Goal: Browse casually: Explore the website without a specific task or goal

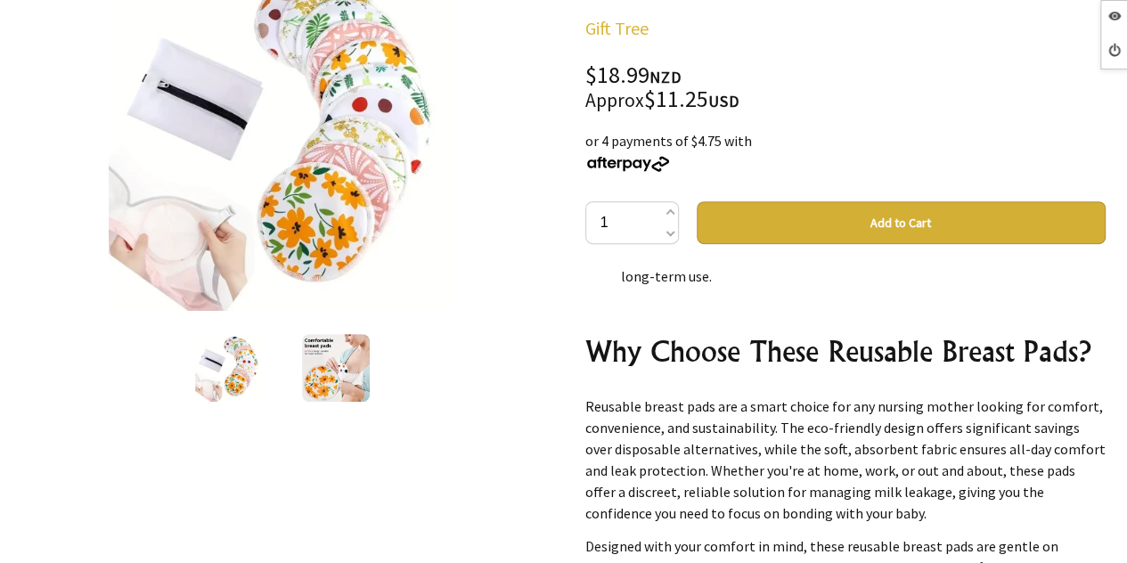
scroll to position [5007, 0]
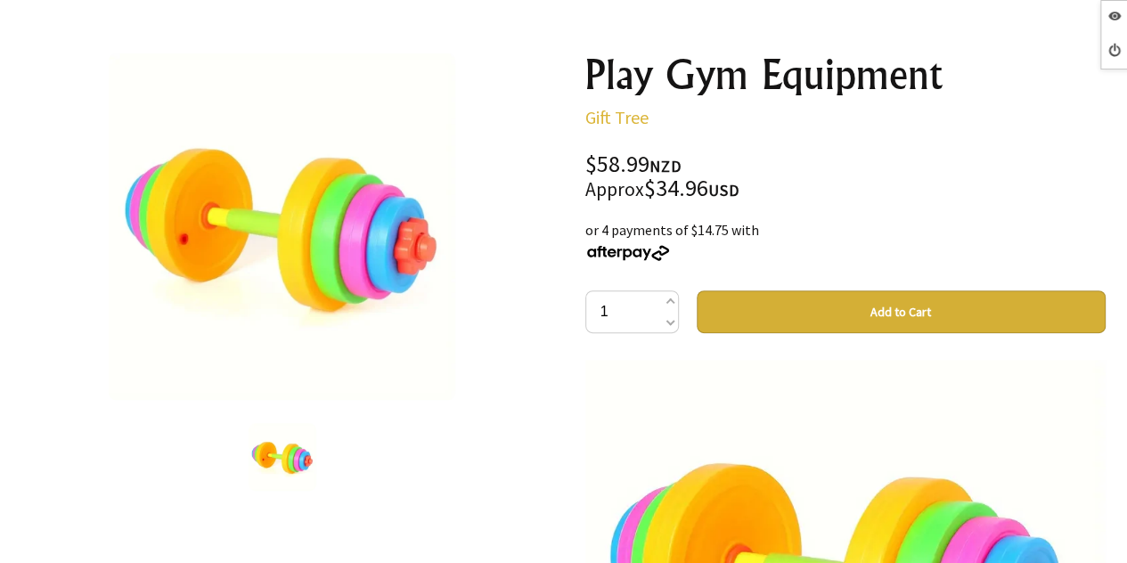
scroll to position [801, 0]
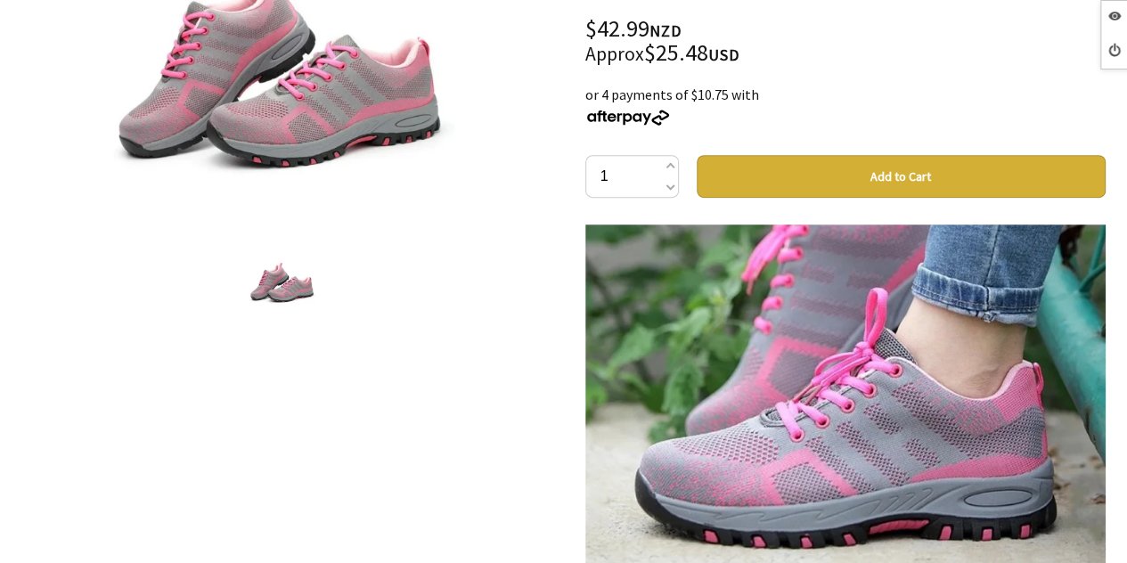
scroll to position [1781, 0]
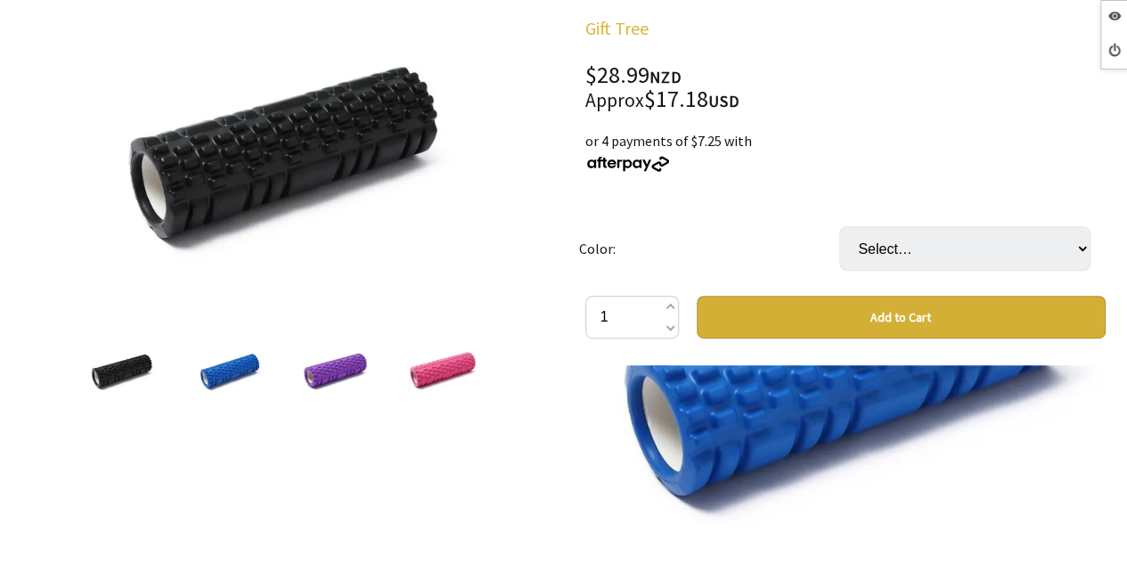
scroll to position [801, 0]
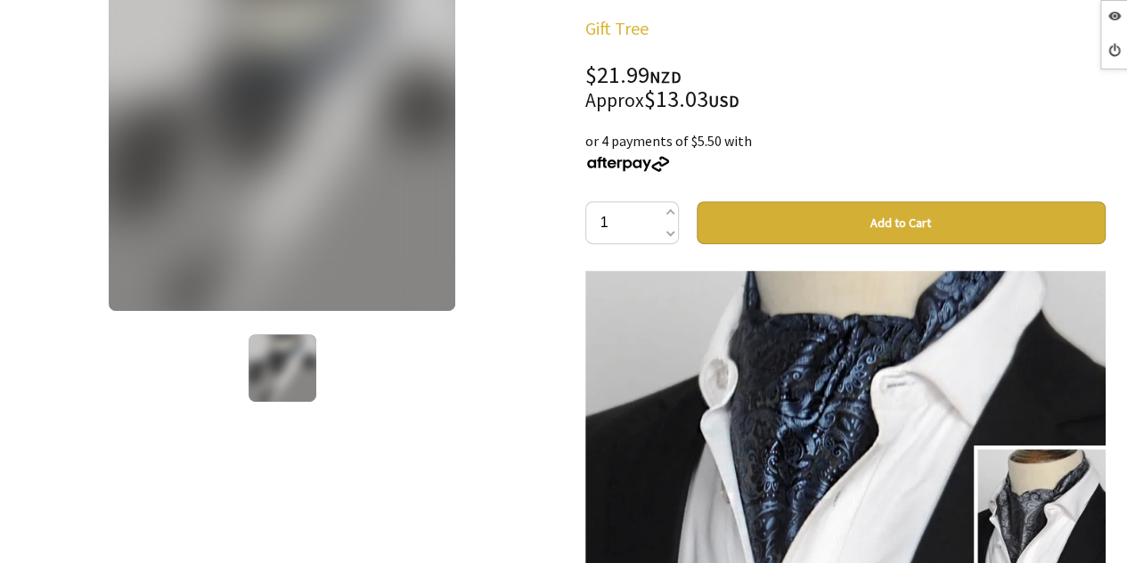
scroll to position [534, 0]
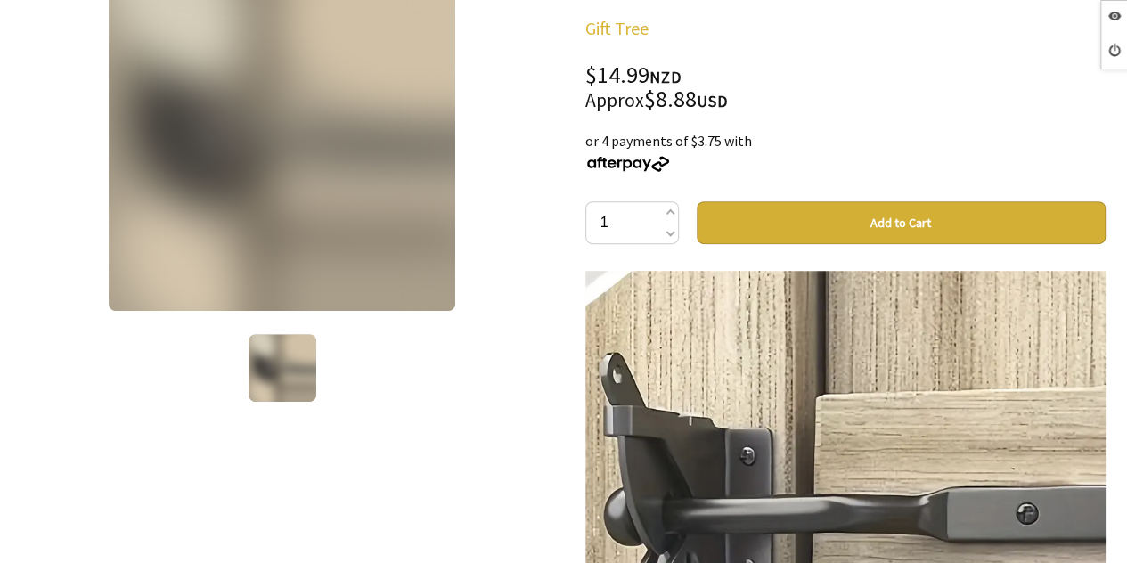
scroll to position [89, 0]
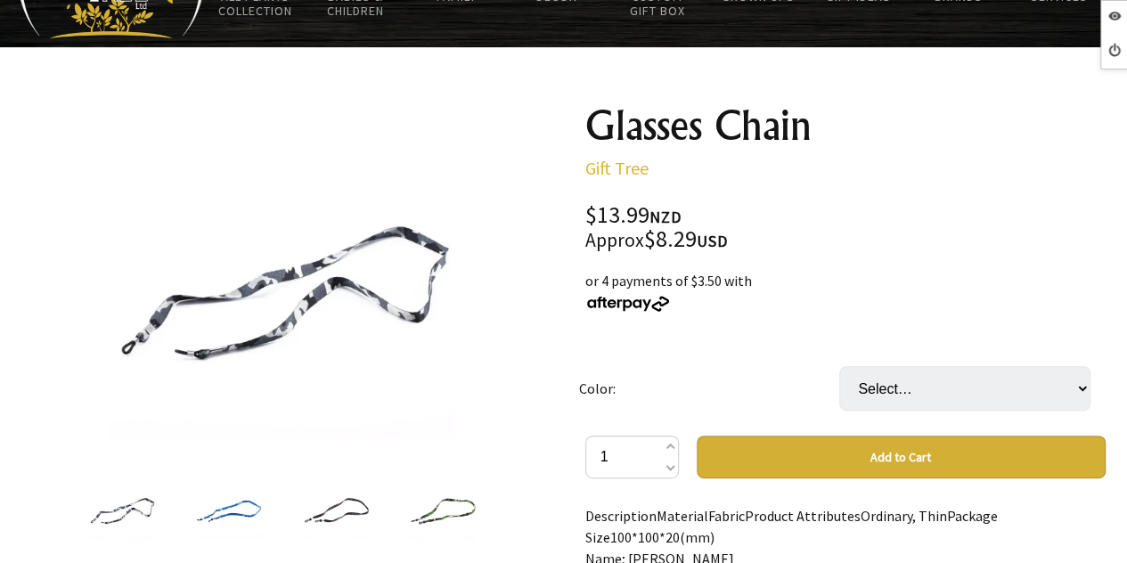
scroll to position [178, 0]
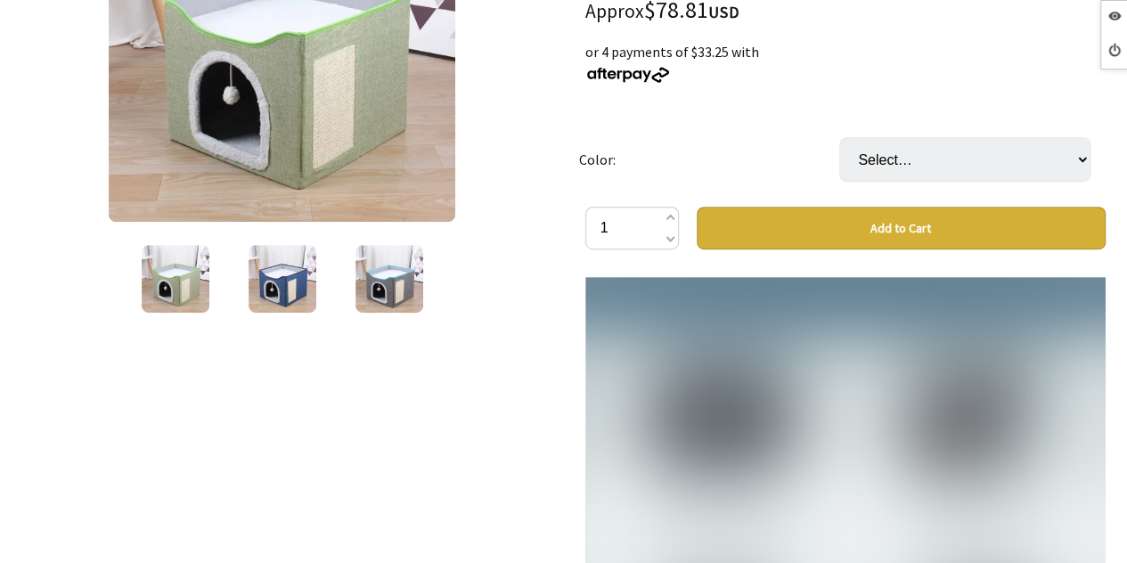
scroll to position [1870, 0]
